Goal: Use online tool/utility: Utilize a website feature to perform a specific function

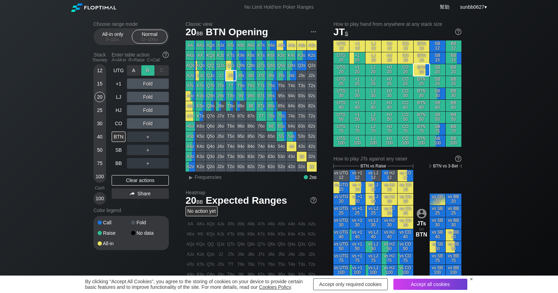
click at [144, 71] on div "R ✕" at bounding box center [148, 70] width 14 height 10
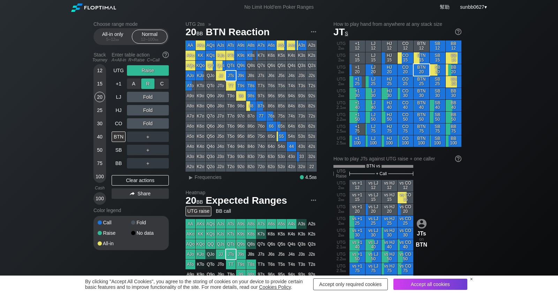
click at [149, 85] on div "R ✕" at bounding box center [148, 83] width 14 height 10
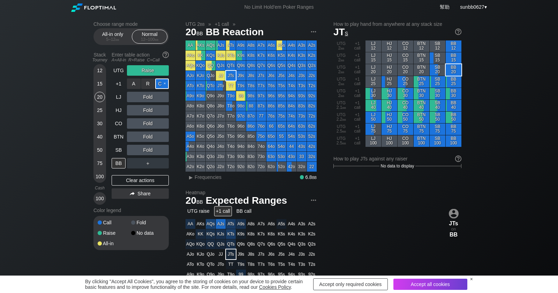
click at [163, 84] on div "C ✕" at bounding box center [162, 83] width 14 height 10
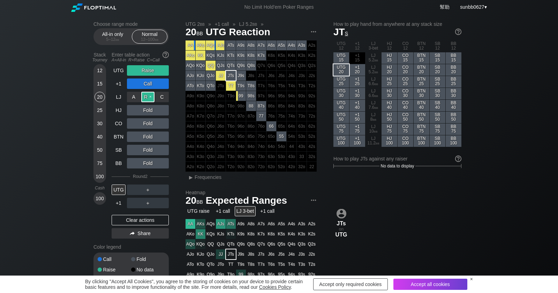
click at [151, 98] on div "R ✕" at bounding box center [148, 97] width 14 height 10
click at [136, 120] on div "A ✕" at bounding box center [134, 123] width 14 height 10
